Goal: Check status: Check status

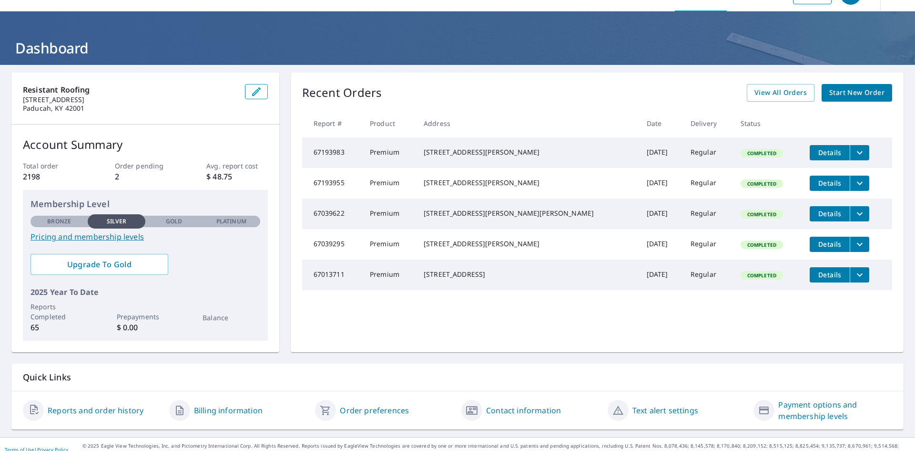
scroll to position [34, 0]
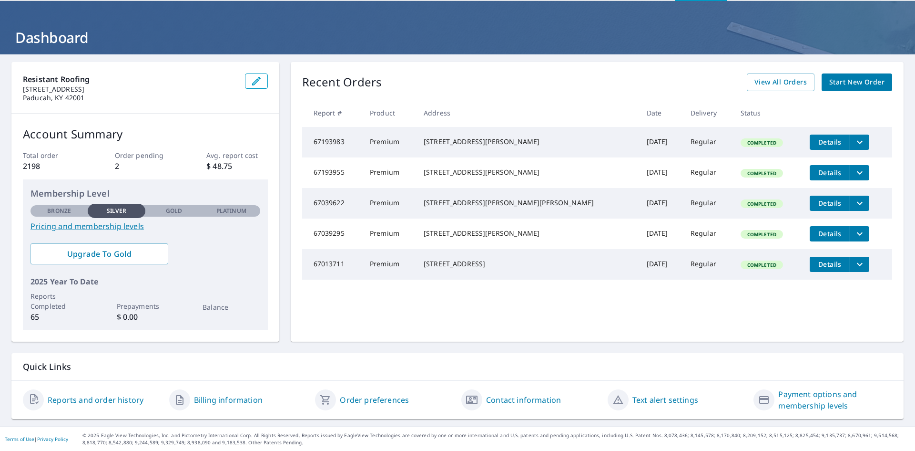
click at [92, 396] on link "Reports and order history" at bounding box center [96, 399] width 96 height 11
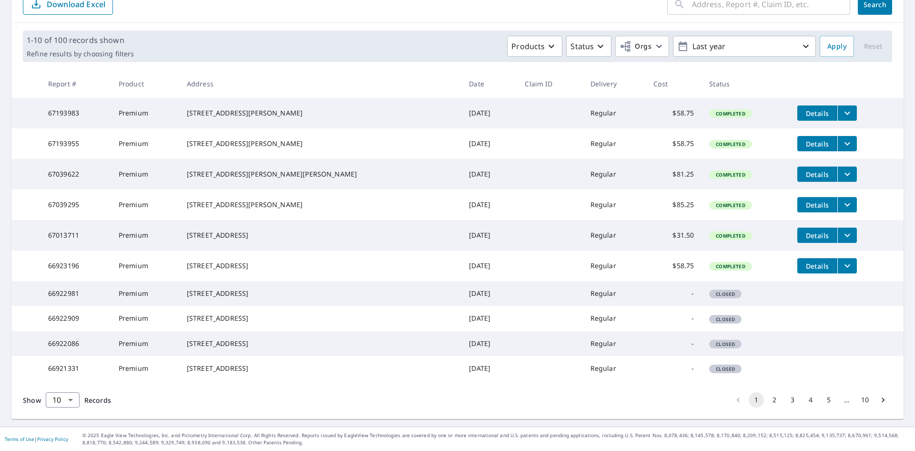
scroll to position [174, 0]
click at [770, 399] on button "2" at bounding box center [774, 399] width 15 height 15
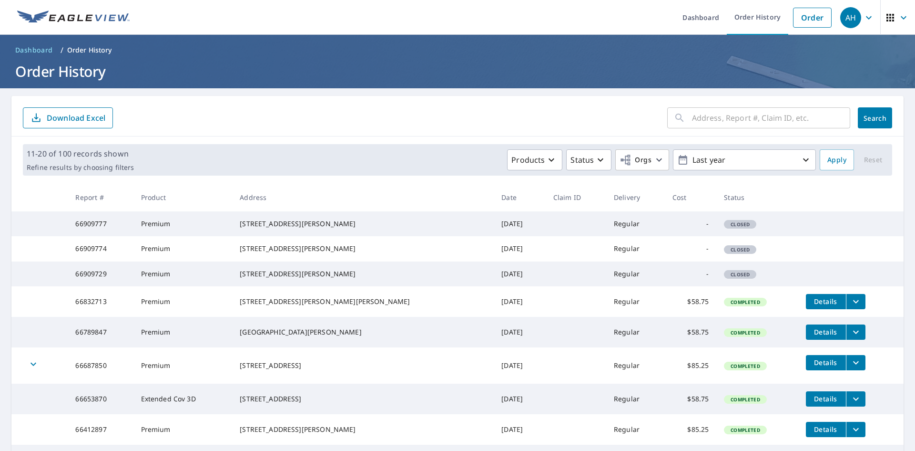
scroll to position [176, 0]
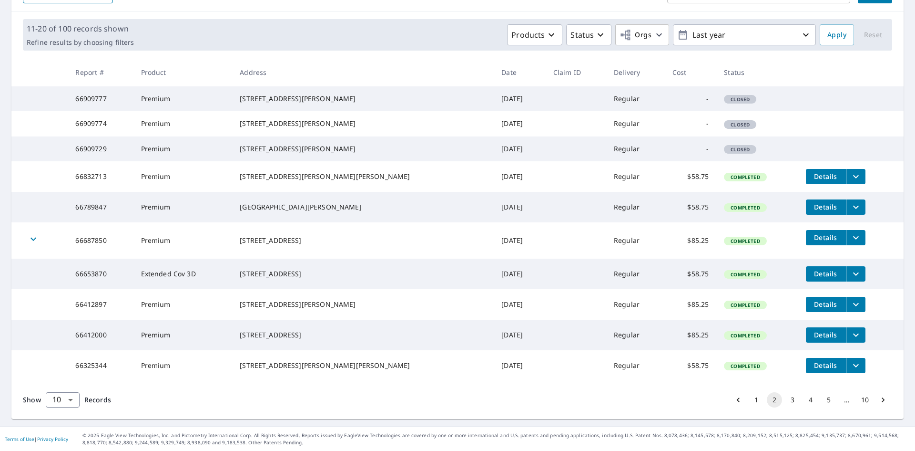
click at [785, 399] on button "3" at bounding box center [792, 399] width 15 height 15
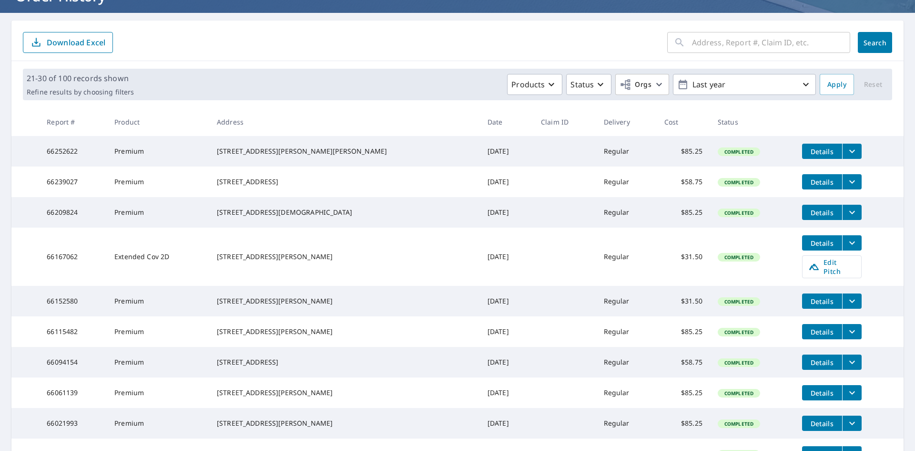
scroll to position [191, 0]
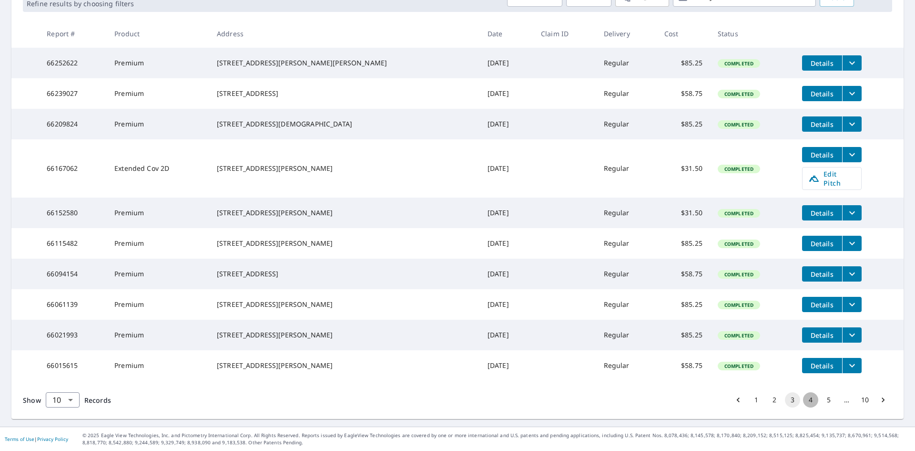
click at [803, 399] on button "4" at bounding box center [810, 399] width 15 height 15
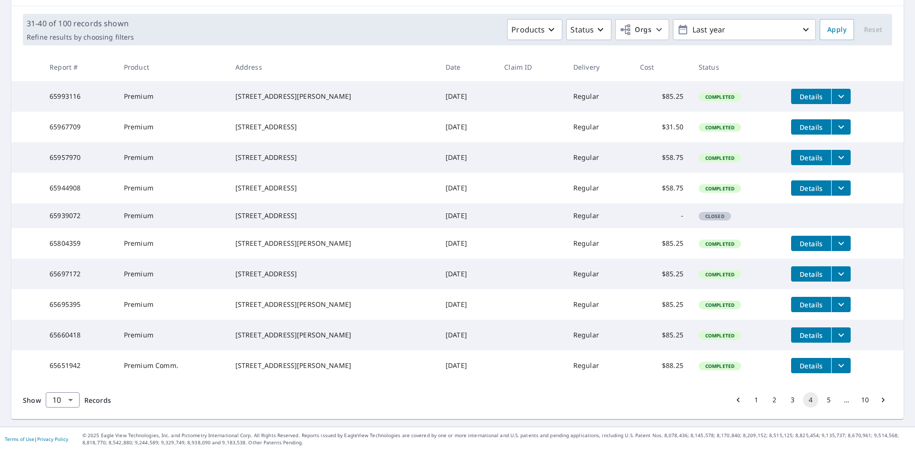
scroll to position [174, 0]
click at [825, 402] on button "5" at bounding box center [828, 399] width 15 height 15
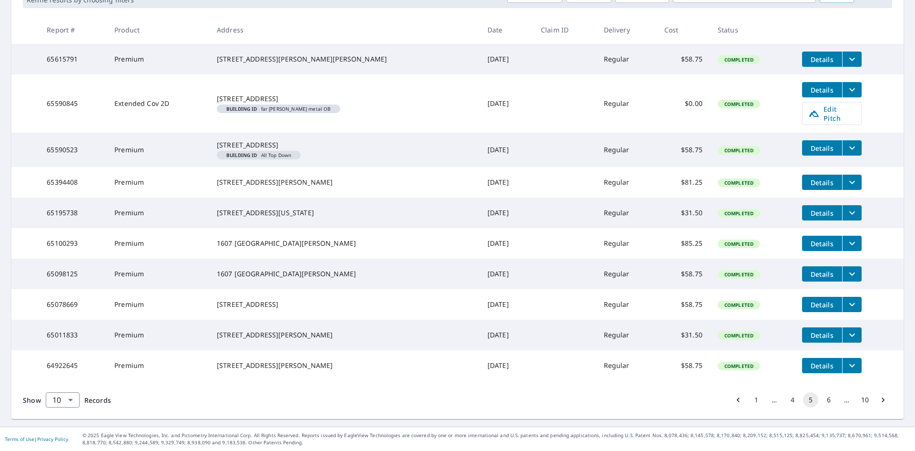
scroll to position [201, 0]
click at [821, 400] on button "6" at bounding box center [828, 399] width 15 height 15
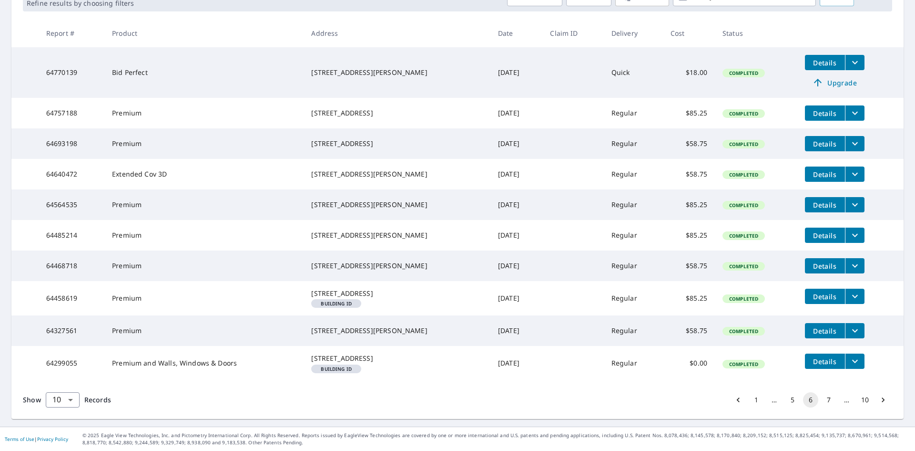
scroll to position [210, 0]
click at [828, 403] on button "7" at bounding box center [828, 399] width 15 height 15
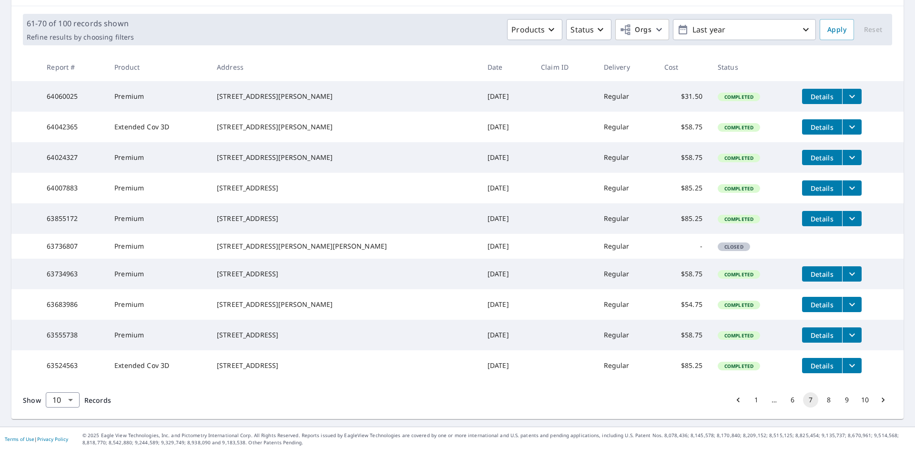
scroll to position [174, 0]
click at [844, 400] on button "9" at bounding box center [847, 399] width 15 height 15
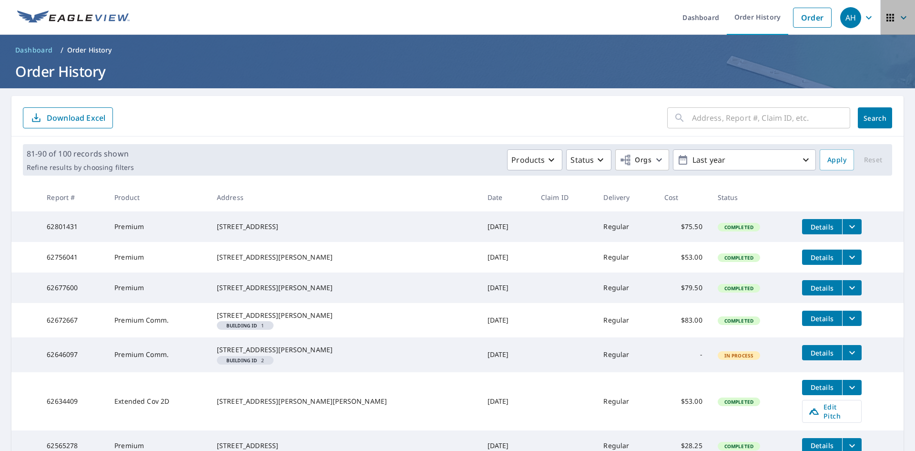
click at [894, 24] on span "button" at bounding box center [898, 17] width 27 height 23
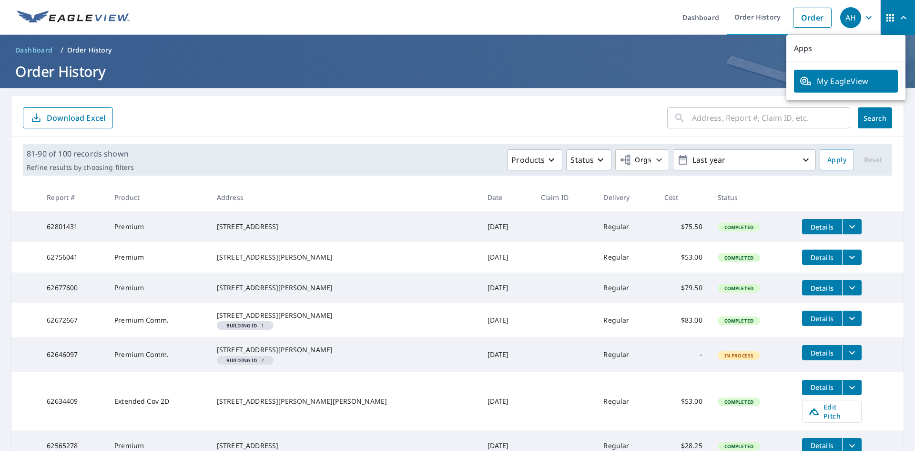
click at [848, 17] on div "AH" at bounding box center [851, 17] width 21 height 21
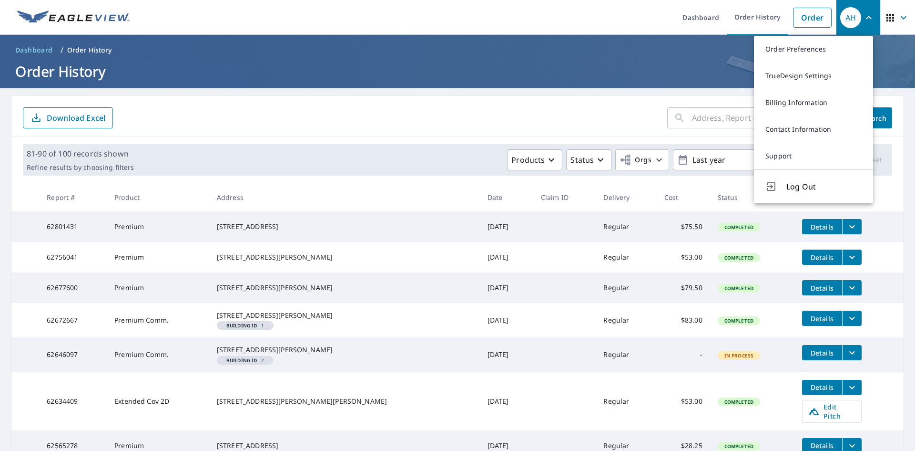
click at [613, 133] on div "​ Search Download Excel" at bounding box center [457, 116] width 892 height 41
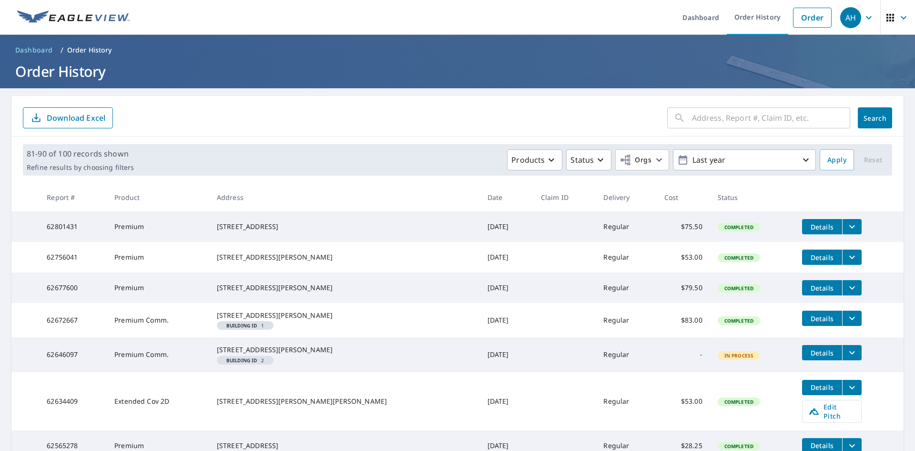
click at [733, 117] on input "text" at bounding box center [771, 117] width 158 height 27
type input "111 summer"
click button "Search" at bounding box center [875, 117] width 34 height 21
